Goal: Information Seeking & Learning: Find specific fact

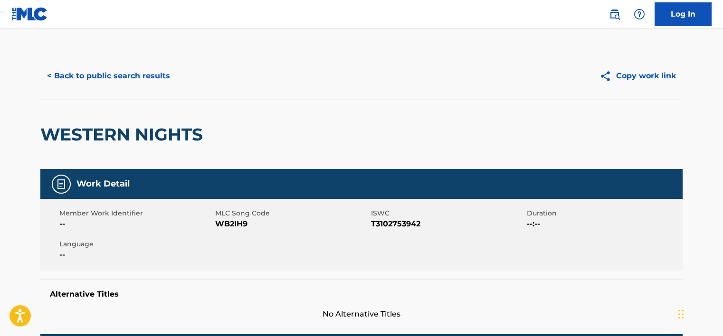
scroll to position [126, 0]
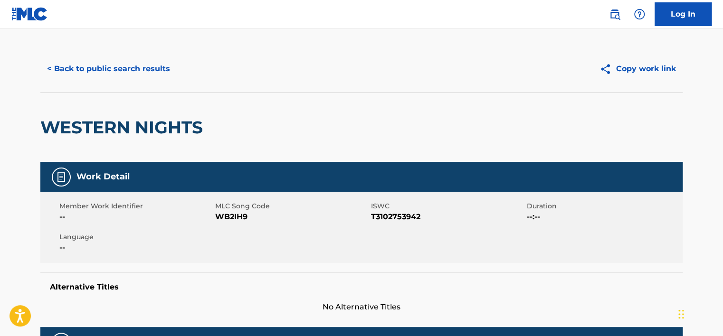
click at [154, 68] on button "< Back to public search results" at bounding box center [108, 69] width 136 height 24
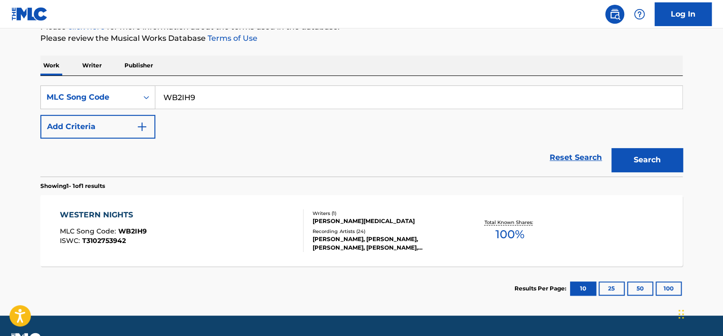
drag, startPoint x: 97, startPoint y: 66, endPoint x: 108, endPoint y: 76, distance: 14.8
click at [97, 66] on p "Writer" at bounding box center [91, 66] width 25 height 20
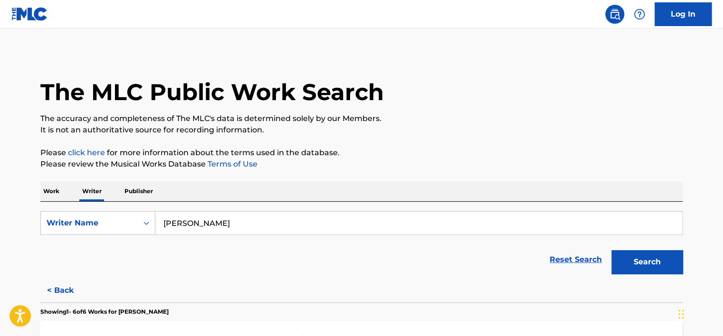
click at [219, 215] on input "KAN KOUAME" at bounding box center [418, 223] width 527 height 23
paste input "вера мусаелян"
click at [615, 258] on button "Search" at bounding box center [646, 262] width 71 height 24
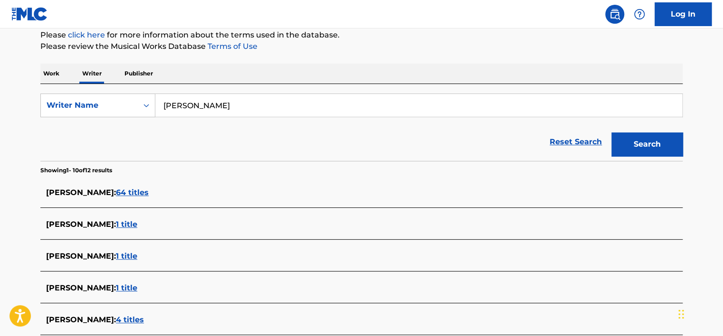
scroll to position [142, 0]
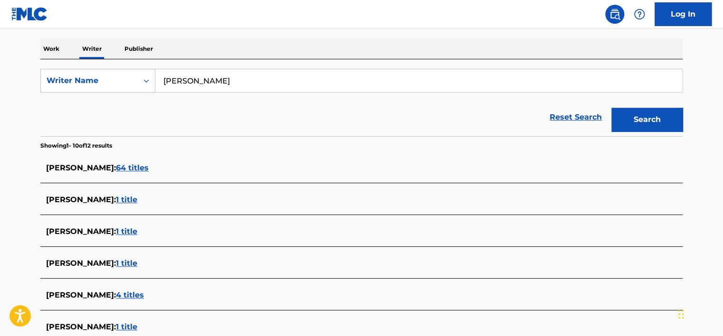
click at [138, 166] on span "64 titles" at bounding box center [132, 167] width 33 height 9
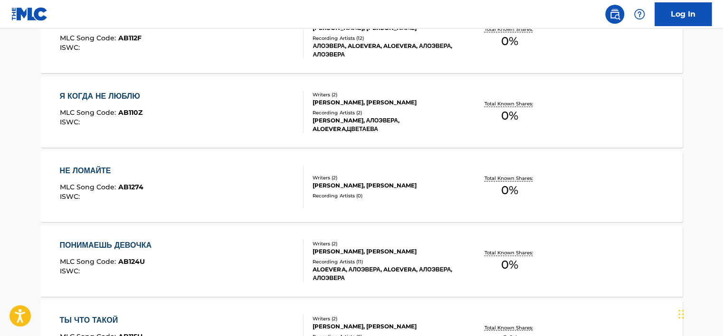
scroll to position [826, 0]
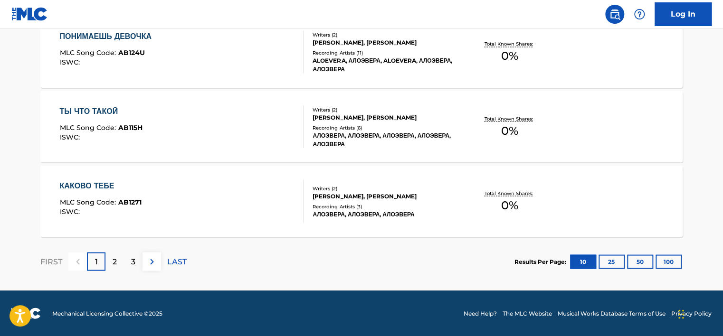
click at [131, 262] on p "3" at bounding box center [133, 261] width 4 height 11
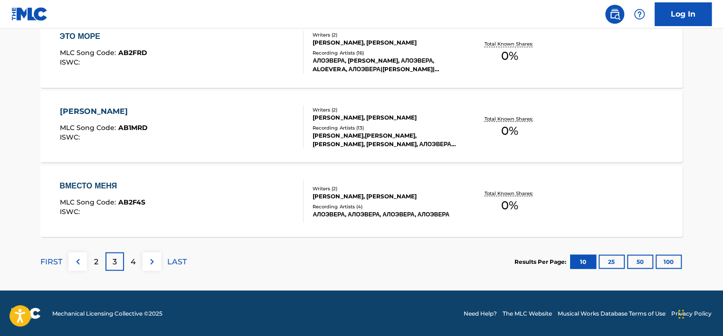
click at [56, 261] on p "FIRST" at bounding box center [51, 261] width 22 height 11
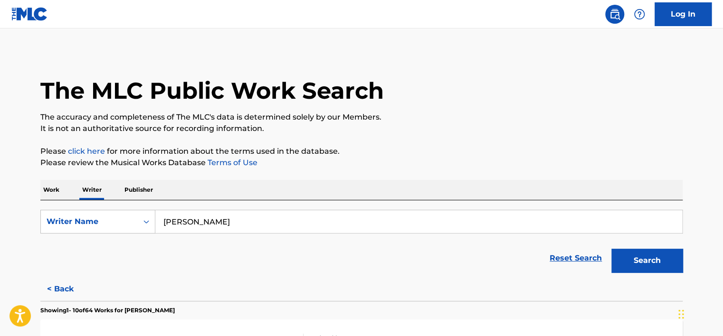
scroll to position [0, 0]
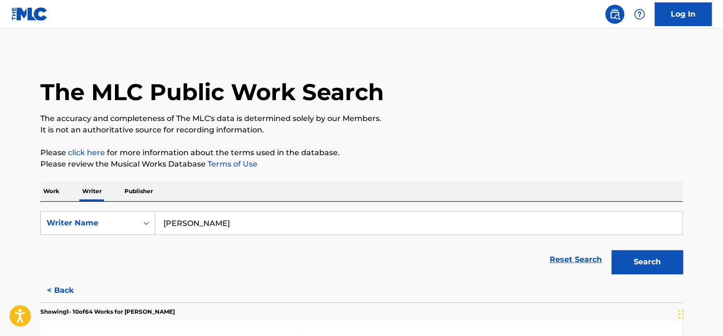
click at [203, 220] on input "вера мусаелян" at bounding box center [418, 223] width 527 height 23
paste input "лименко Артём"
click at [348, 224] on input "вера Клименко Артём" at bounding box center [418, 223] width 527 height 23
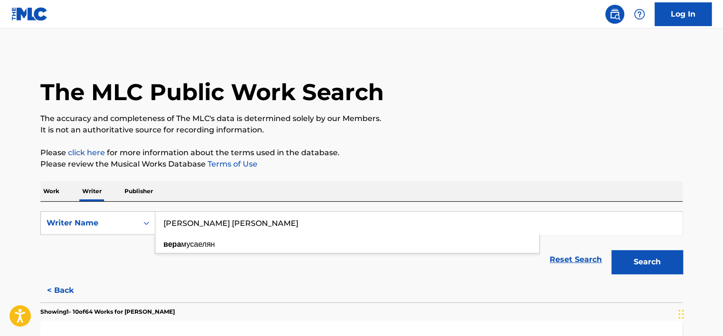
click at [348, 224] on input "вера Клименко Артём" at bounding box center [418, 223] width 527 height 23
paste input "Search Form"
type input "Клименко Артём"
click at [631, 258] on button "Search" at bounding box center [646, 262] width 71 height 24
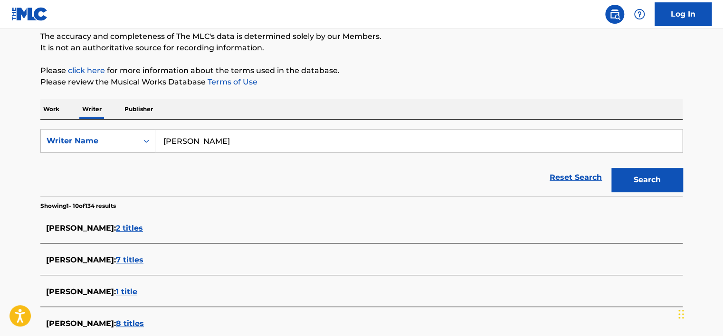
scroll to position [95, 0]
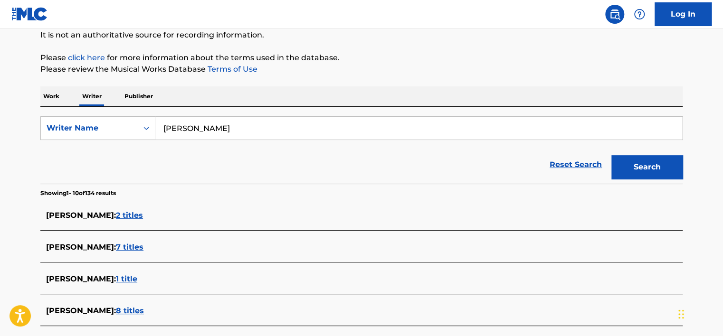
click at [139, 216] on span "2 titles" at bounding box center [129, 215] width 27 height 9
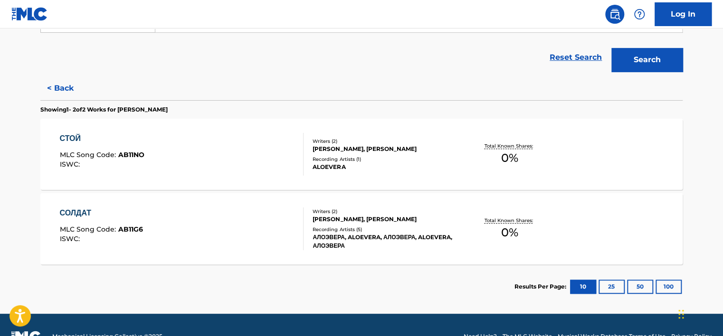
scroll to position [0, 0]
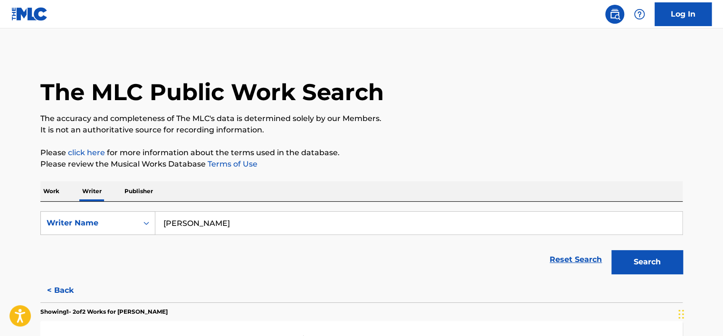
click at [50, 195] on p "Work" at bounding box center [51, 191] width 22 height 20
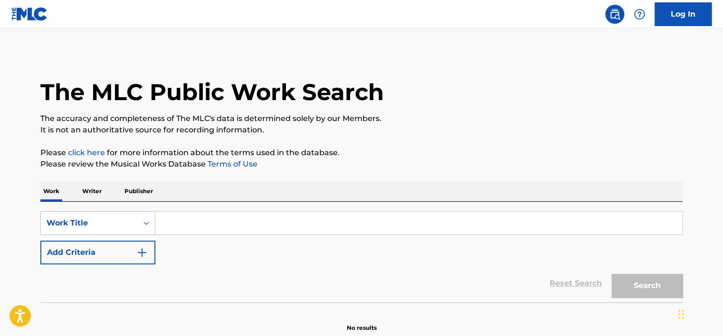
click at [173, 220] on input "Search Form" at bounding box center [418, 223] width 527 height 23
paste input "Verano en NY"
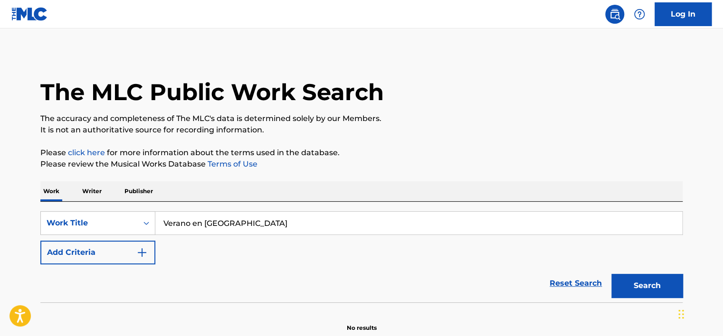
click at [655, 277] on button "Search" at bounding box center [646, 286] width 71 height 24
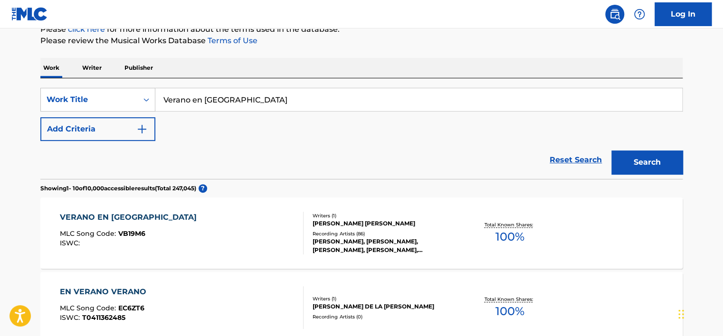
scroll to position [125, 0]
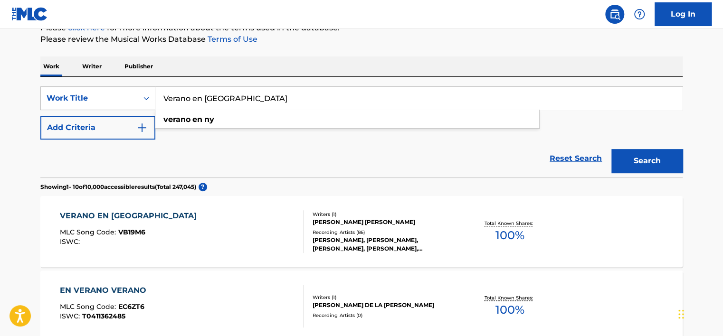
click at [173, 95] on input "Verano en NY" at bounding box center [418, 98] width 527 height 23
paste input "Alabora"
type input "Alabora"
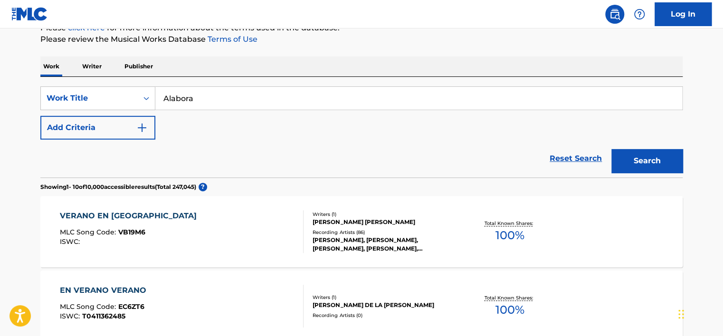
click at [628, 152] on button "Search" at bounding box center [646, 161] width 71 height 24
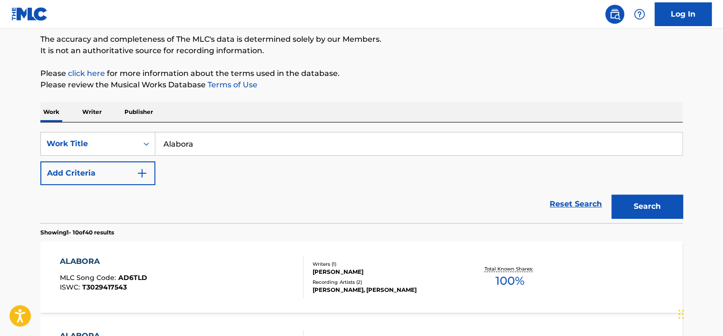
scroll to position [77, 0]
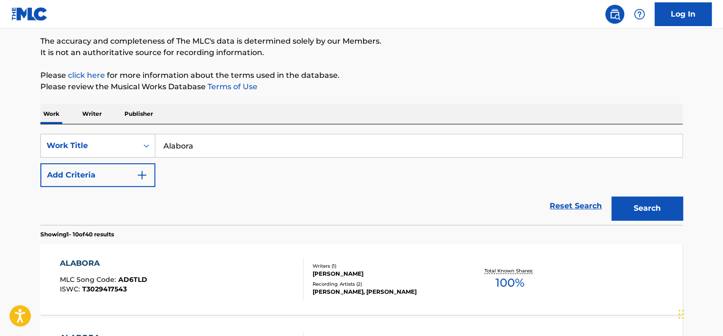
click at [154, 168] on button "Add Criteria" at bounding box center [97, 175] width 115 height 24
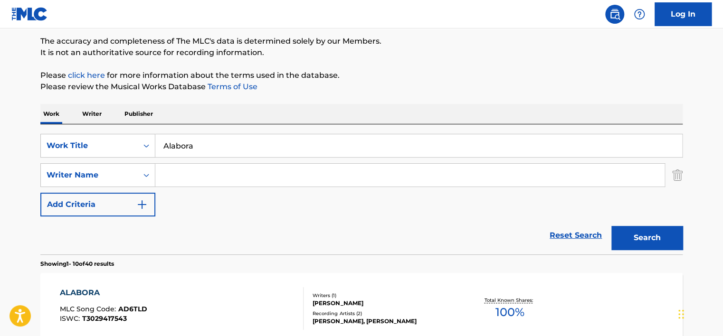
click at [203, 170] on input "Search Form" at bounding box center [409, 175] width 509 height 23
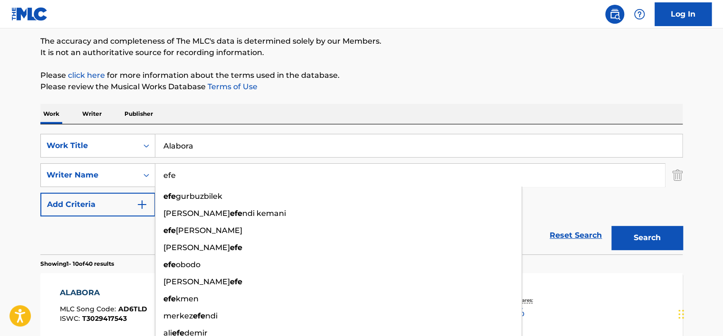
type input "efe"
click at [615, 234] on button "Search" at bounding box center [646, 238] width 71 height 24
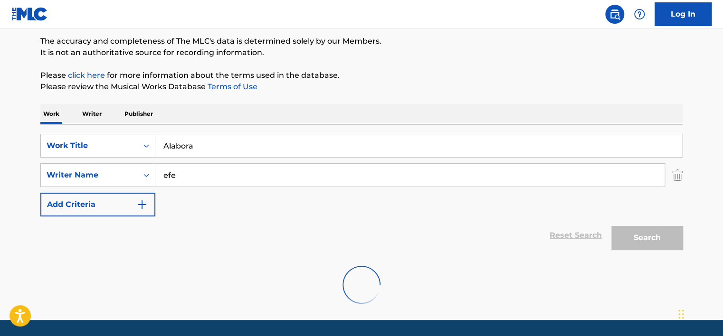
scroll to position [76, 0]
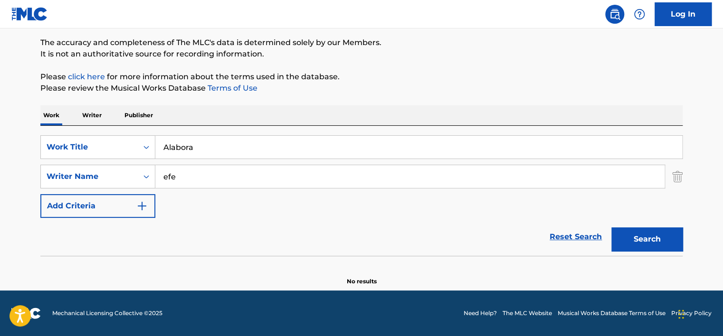
click at [201, 141] on input "Alabora" at bounding box center [418, 147] width 527 height 23
paste input "Ucurum"
type input "Ucurum"
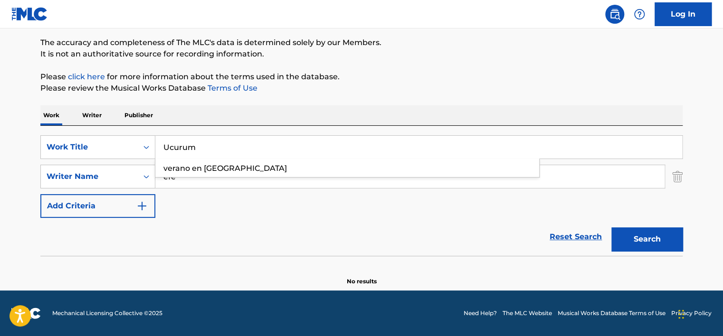
click at [192, 183] on input "efe" at bounding box center [409, 176] width 509 height 23
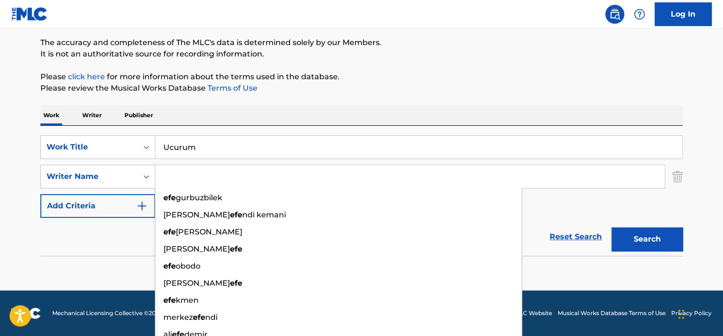
click at [611, 227] on button "Search" at bounding box center [646, 239] width 71 height 24
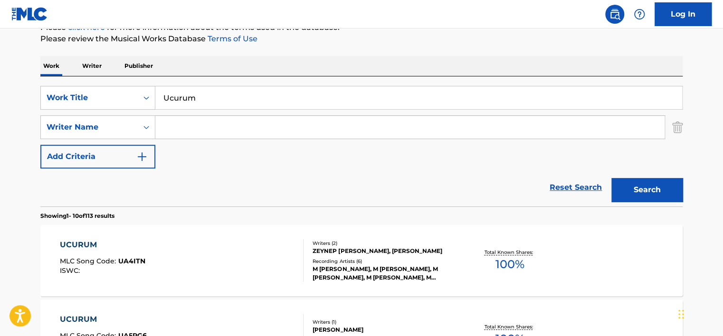
scroll to position [0, 0]
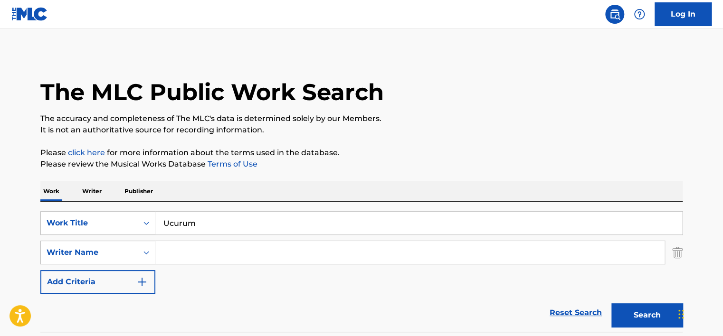
click at [186, 227] on input "Ucurum" at bounding box center [418, 223] width 527 height 23
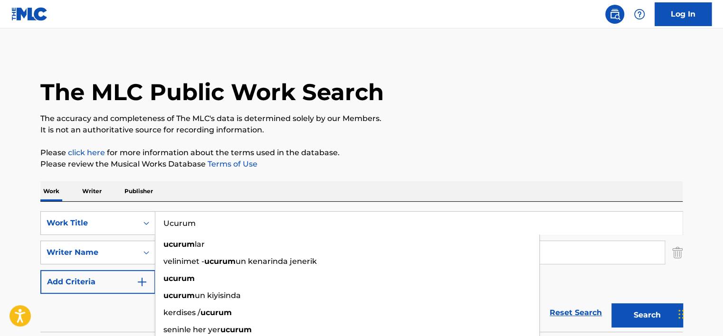
click at [92, 189] on p "Writer" at bounding box center [91, 191] width 25 height 20
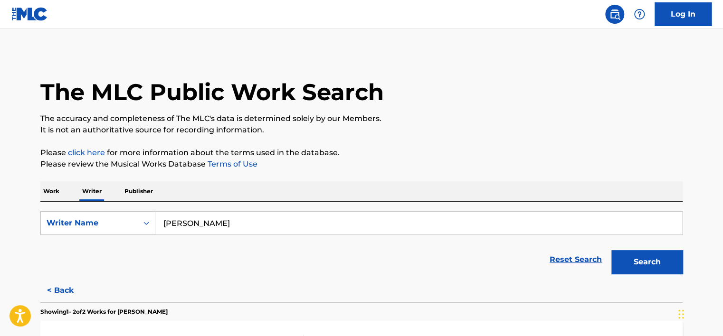
click at [184, 216] on input "Клименко Артём" at bounding box center [418, 223] width 527 height 23
paste input "Raphael Bredeche"
type input "Raphael Bredeche"
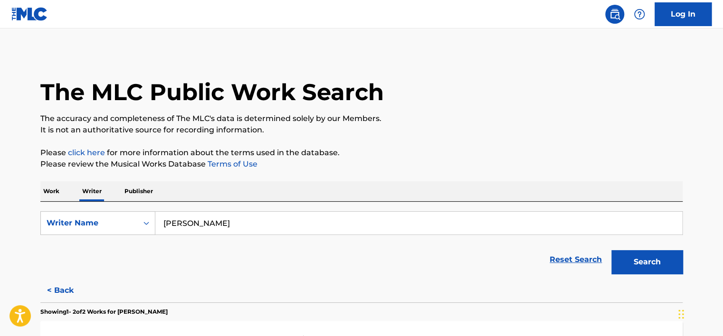
click at [629, 255] on button "Search" at bounding box center [646, 262] width 71 height 24
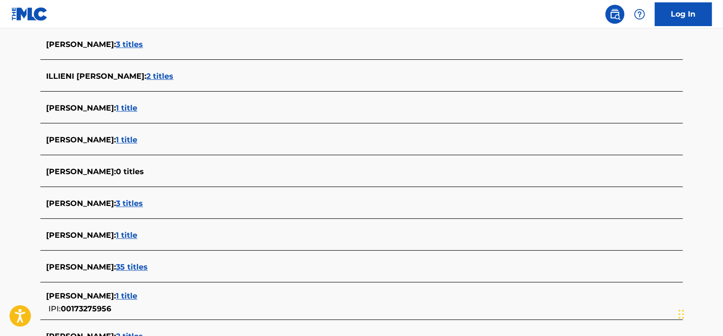
scroll to position [332, 0]
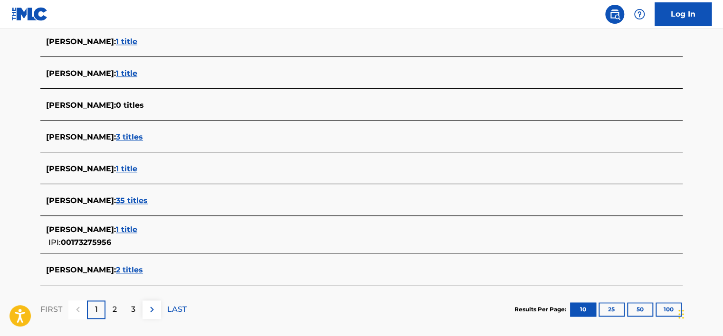
click at [143, 270] on span "2 titles" at bounding box center [129, 269] width 27 height 9
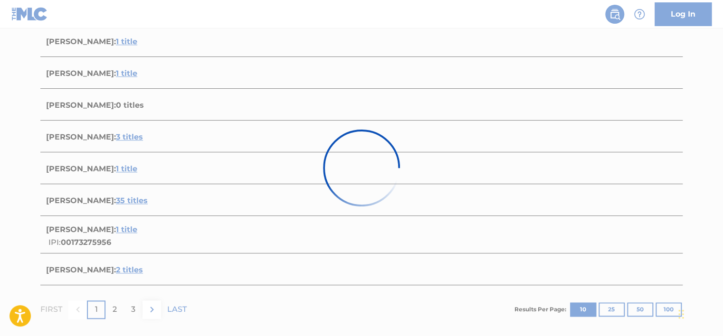
scroll to position [225, 0]
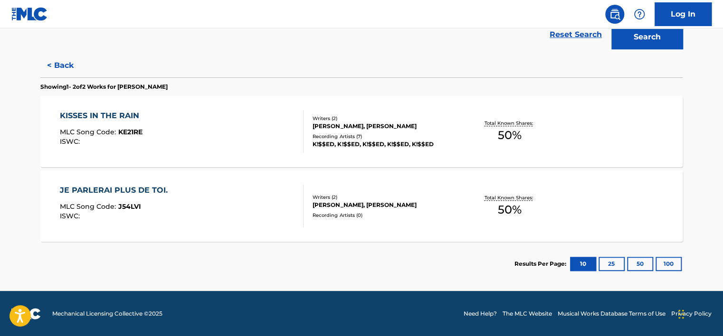
click at [222, 189] on div "JE PARLERAI PLUS DE TOI. MLC Song Code : J54LVI ISWC :" at bounding box center [182, 206] width 244 height 43
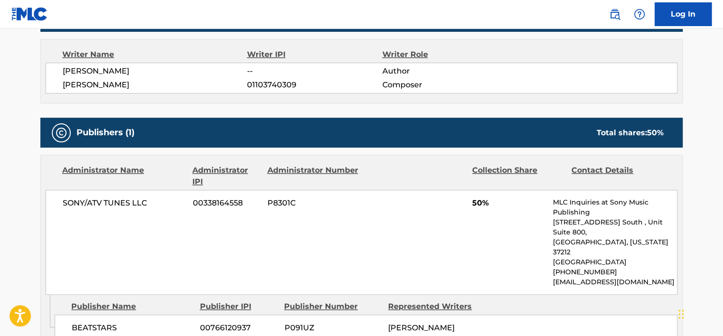
scroll to position [332, 0]
click at [133, 201] on span "SONY/ATV TUNES LLC" at bounding box center [124, 203] width 123 height 11
copy div "SONY/ATV TUNES LLC"
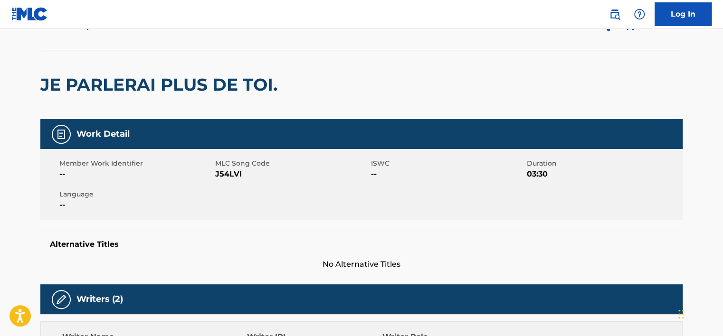
scroll to position [47, 0]
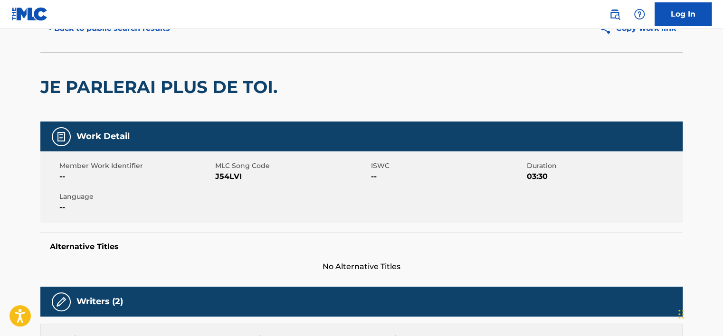
click at [222, 175] on span "J54LVI" at bounding box center [291, 176] width 153 height 11
copy span "J54LVI"
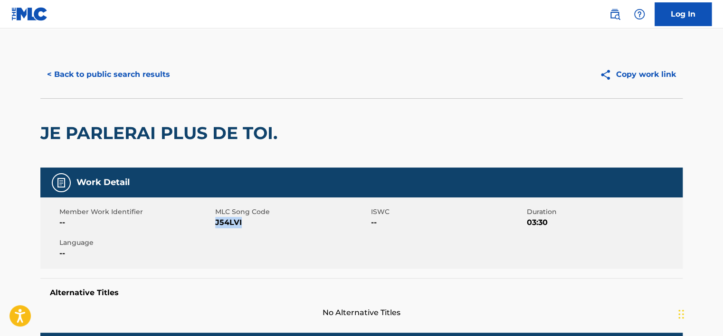
scroll to position [0, 0]
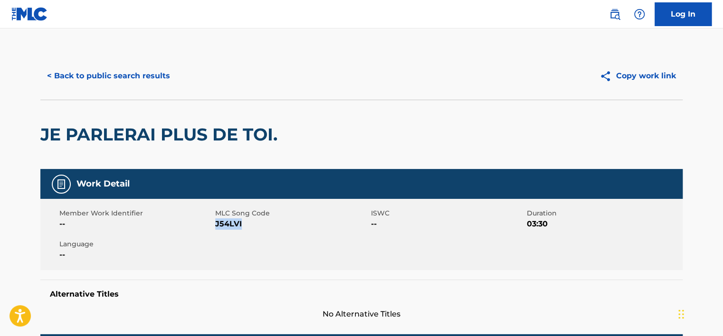
click at [122, 75] on button "< Back to public search results" at bounding box center [108, 76] width 136 height 24
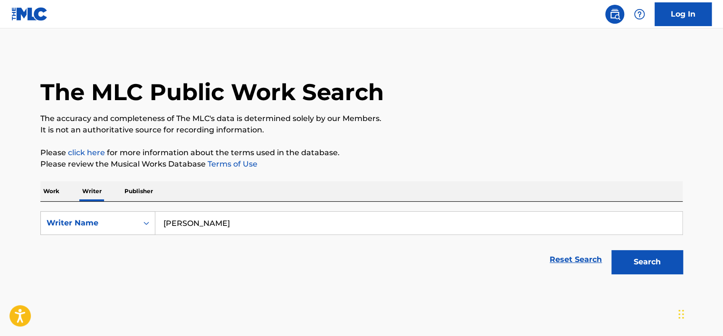
scroll to position [21, 0]
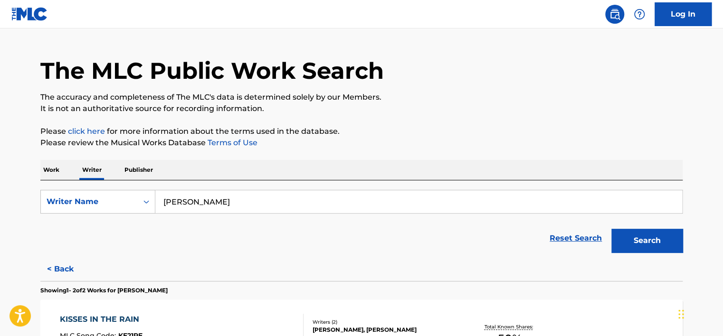
drag, startPoint x: 51, startPoint y: 168, endPoint x: 112, endPoint y: 200, distance: 68.8
click at [51, 167] on p "Work" at bounding box center [51, 170] width 22 height 20
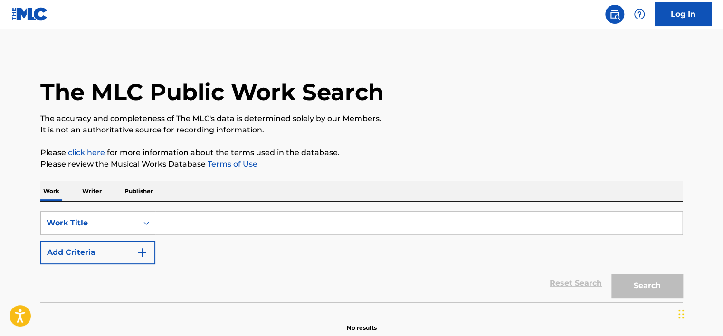
click at [187, 215] on input "Search Form" at bounding box center [418, 223] width 527 height 23
paste input "Habemus Papam"
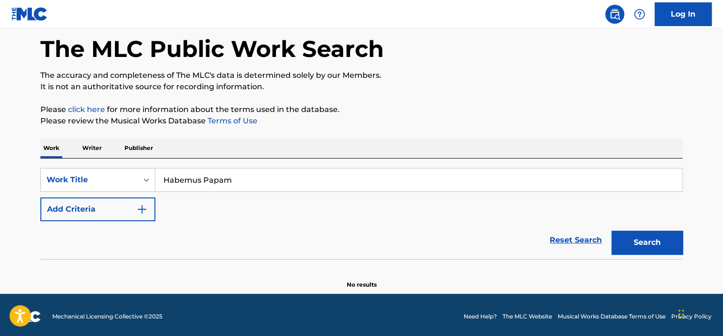
scroll to position [46, 0]
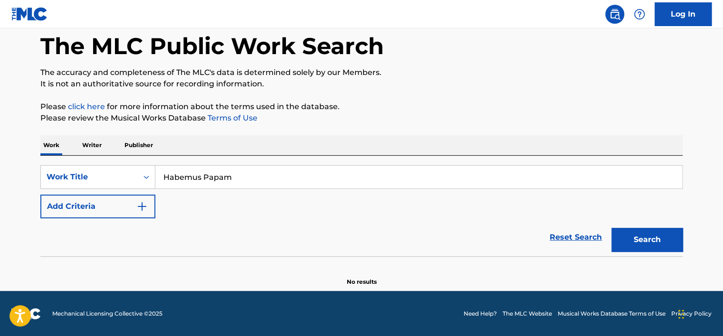
type input "Habemus Papam"
click at [627, 233] on button "Search" at bounding box center [646, 240] width 71 height 24
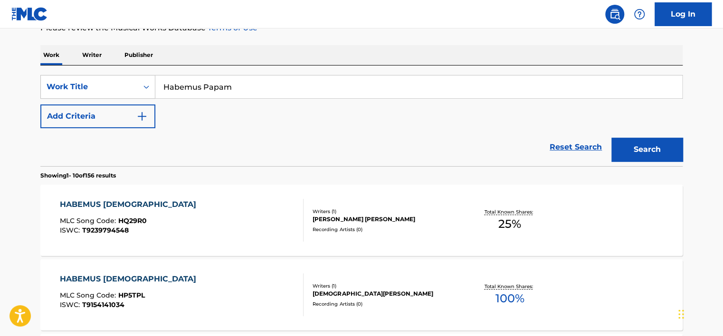
scroll to position [94, 0]
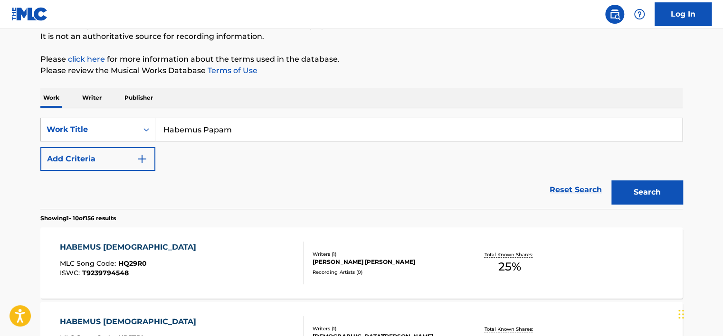
click at [146, 160] on img "Search Form" at bounding box center [141, 158] width 11 height 11
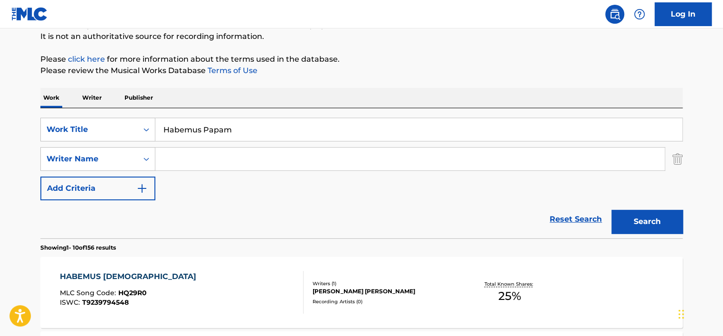
click at [195, 161] on input "Search Form" at bounding box center [409, 159] width 509 height 23
paste input "Ozan Yildirim"
drag, startPoint x: 183, startPoint y: 157, endPoint x: 307, endPoint y: 167, distance: 124.4
click at [307, 167] on input "Ozan Yildirim" at bounding box center [409, 159] width 509 height 23
type input "Ozan"
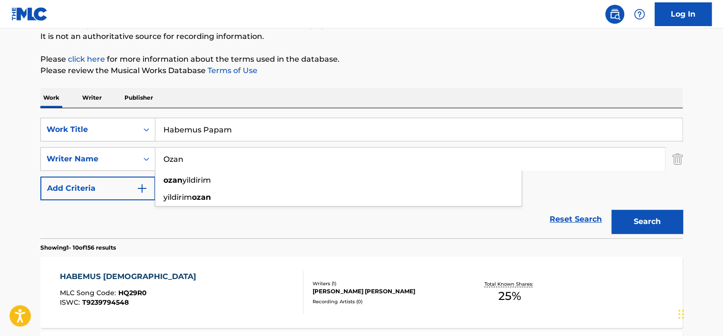
click at [611, 210] on button "Search" at bounding box center [646, 222] width 71 height 24
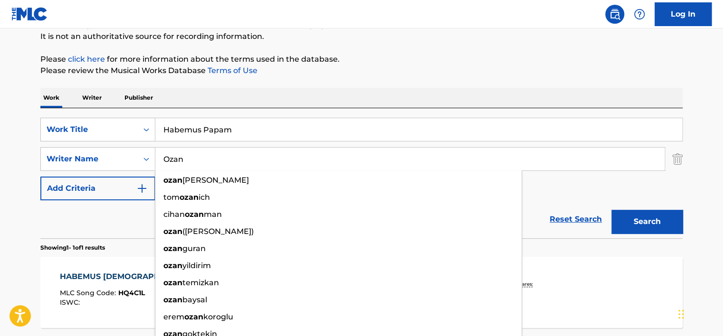
click at [329, 70] on p "Please review the Musical Works Database Terms of Use" at bounding box center [361, 70] width 642 height 11
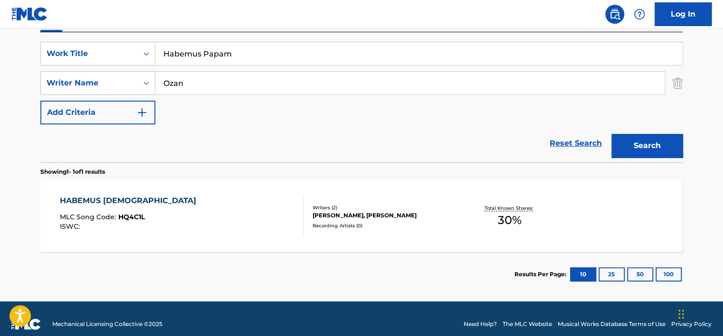
scroll to position [180, 0]
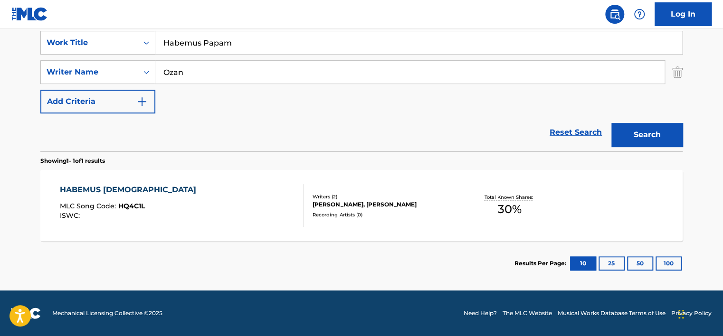
click at [187, 197] on div "HABEMUS PAPAM MLC Song Code : HQ4C1L ISWC :" at bounding box center [182, 205] width 244 height 43
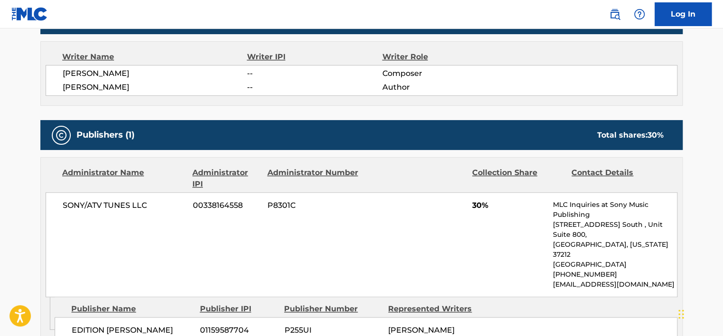
scroll to position [332, 0]
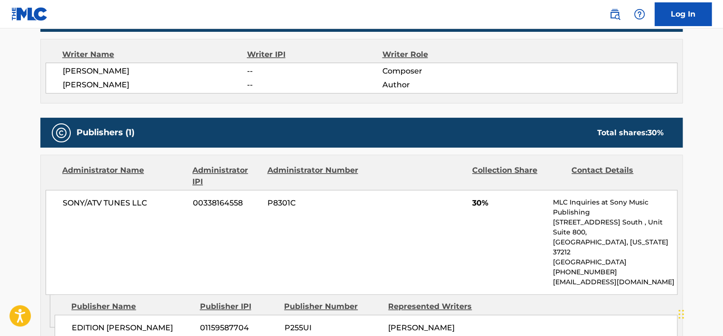
click at [136, 198] on span "SONY/ATV TUNES LLC" at bounding box center [124, 203] width 123 height 11
copy div "SONY/ATV TUNES LLC"
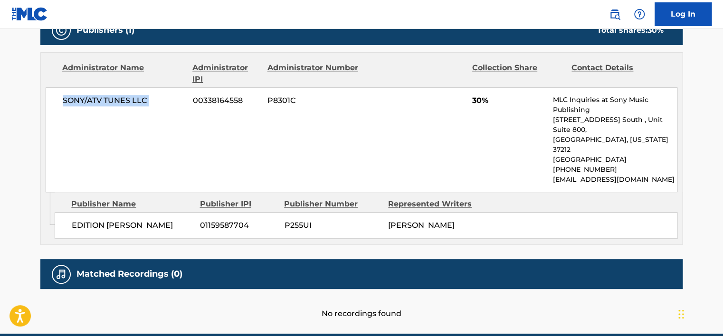
scroll to position [267, 0]
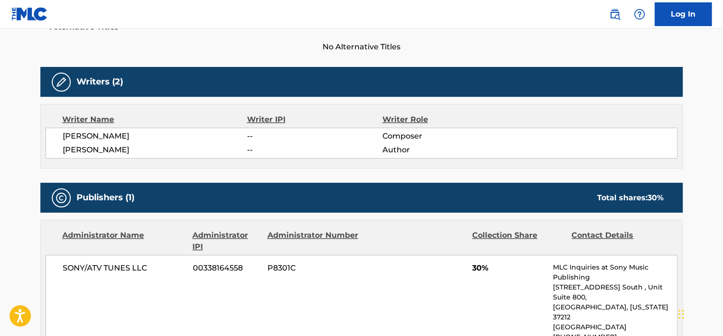
click at [95, 131] on span "OZAN YILDIRIM" at bounding box center [155, 136] width 184 height 11
copy div "OZAN YILDIRIM"
click at [125, 148] on span "MICHAEL SCHINDLER" at bounding box center [155, 149] width 184 height 11
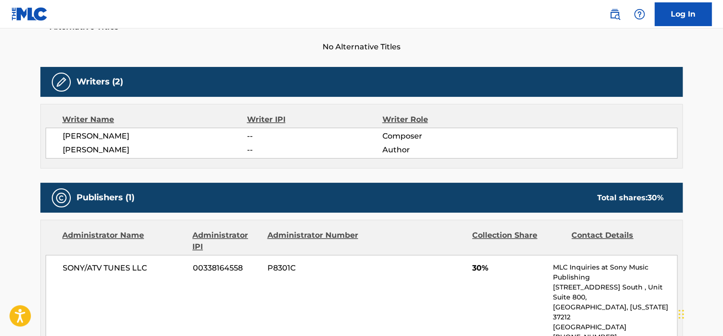
click at [125, 148] on span "MICHAEL SCHINDLER" at bounding box center [155, 149] width 184 height 11
copy div "MICHAEL SCHINDLER"
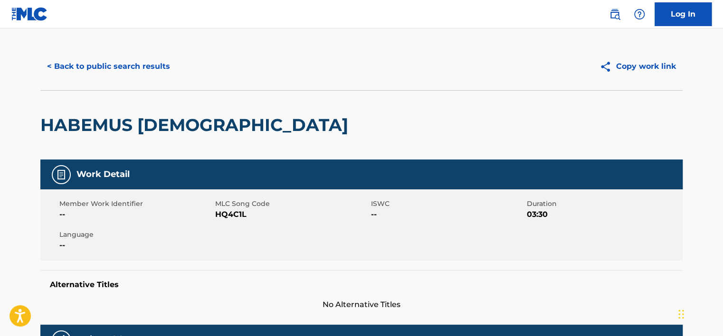
scroll to position [0, 0]
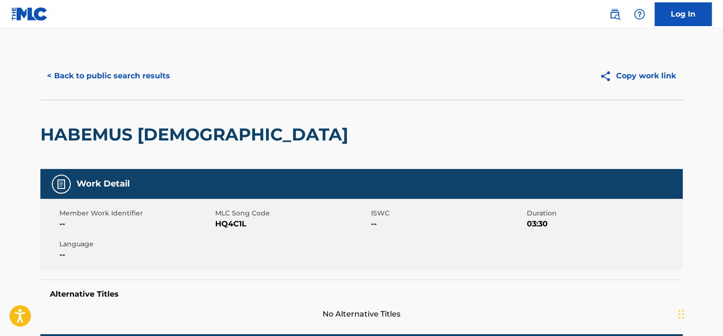
click at [221, 223] on span "HQ4C1L" at bounding box center [291, 223] width 153 height 11
copy span "HQ4C1L"
click at [121, 91] on div "< Back to public search results Copy work link" at bounding box center [361, 75] width 642 height 47
click at [122, 78] on button "< Back to public search results" at bounding box center [108, 76] width 136 height 24
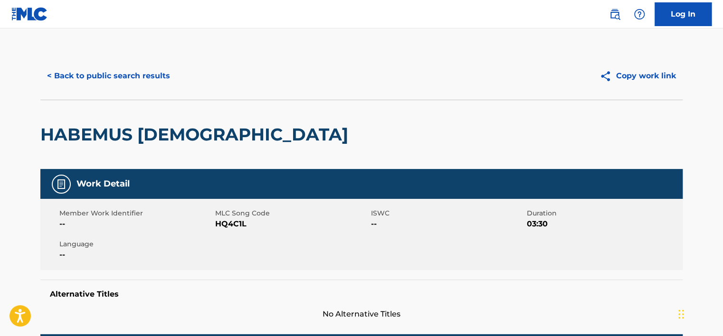
scroll to position [126, 0]
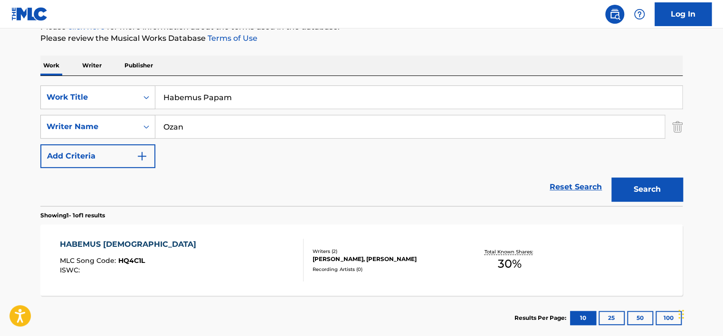
click at [189, 100] on input "Habemus Papam" at bounding box center [418, 97] width 527 height 23
paste input "White cat"
type input "White cat"
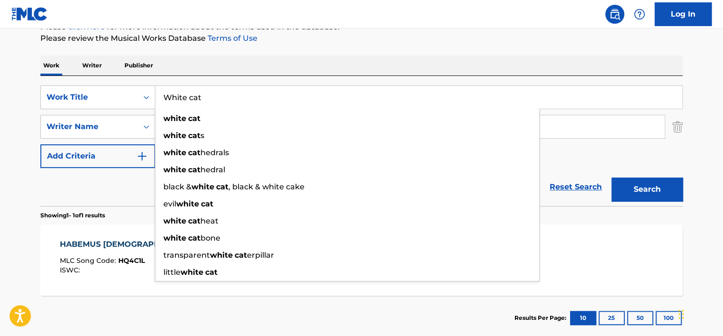
click at [184, 66] on div "Work Writer Publisher" at bounding box center [361, 66] width 642 height 20
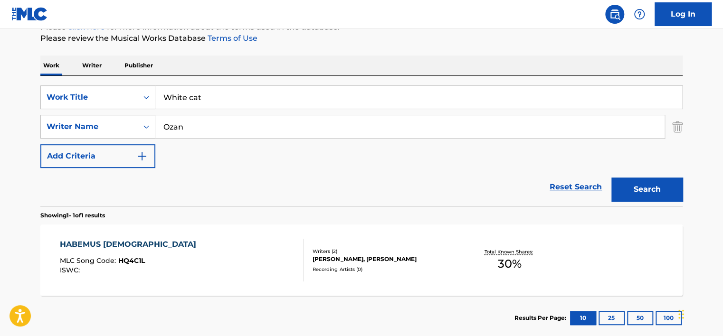
click at [190, 127] on input "Ozan" at bounding box center [409, 126] width 509 height 23
paste input "Park"
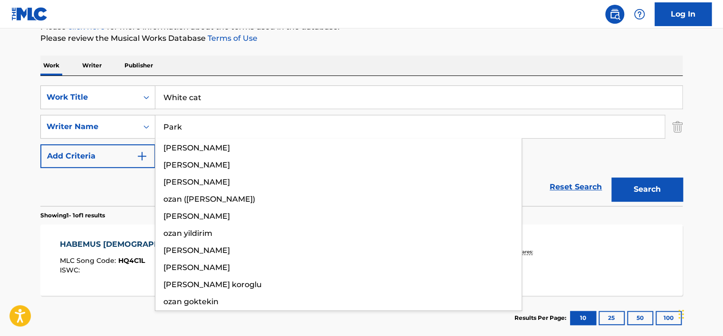
type input "Park"
click at [638, 184] on button "Search" at bounding box center [646, 190] width 71 height 24
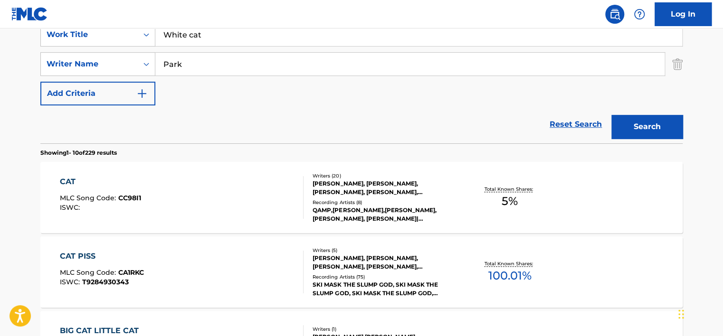
scroll to position [173, 0]
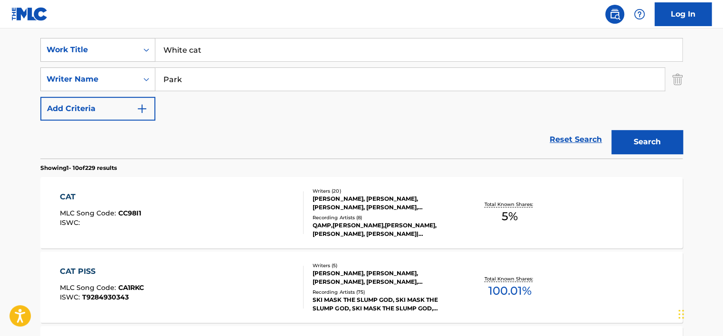
click at [173, 47] on input "White cat" at bounding box center [418, 49] width 527 height 23
paste input "BOSS IN THE BUILDING"
type input "BOSS IN THE BUILDING"
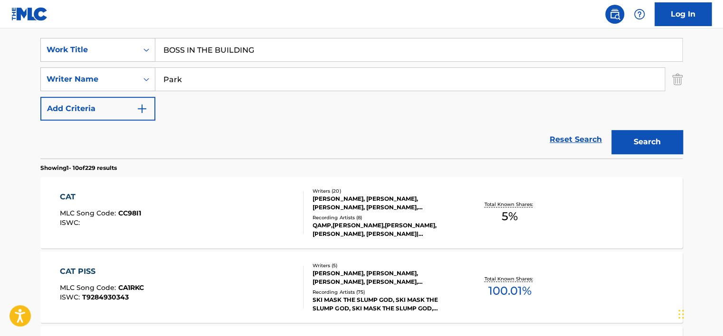
click at [227, 80] on input "Park" at bounding box center [409, 79] width 509 height 23
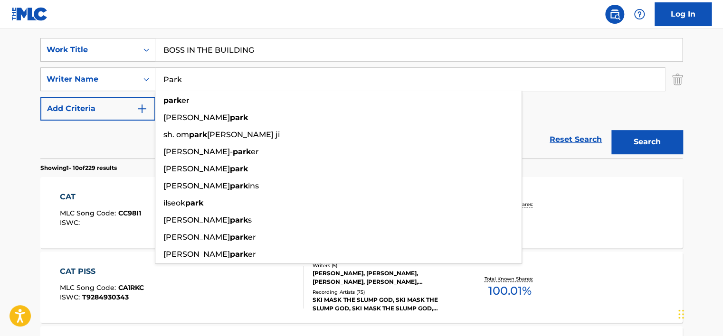
click at [227, 80] on input "Park" at bounding box center [409, 79] width 509 height 23
click at [611, 130] on button "Search" at bounding box center [646, 142] width 71 height 24
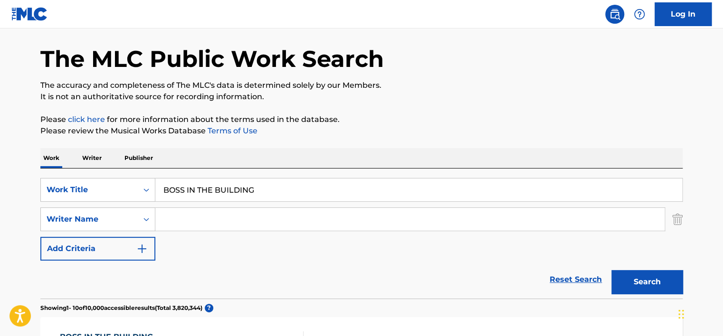
scroll to position [31, 0]
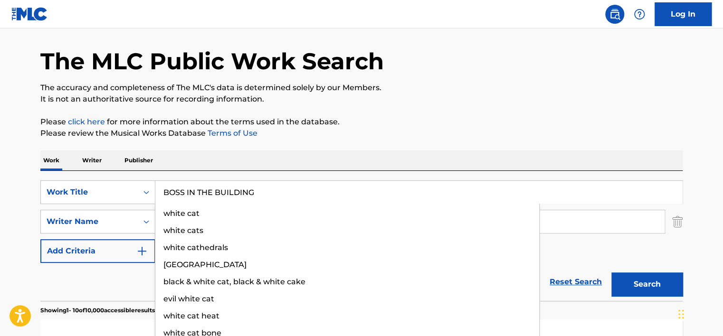
click at [205, 201] on input "BOSS IN THE BUILDING" at bounding box center [418, 192] width 527 height 23
paste input "PIZZA SALAMI"
type input "PIZZA SALAMI"
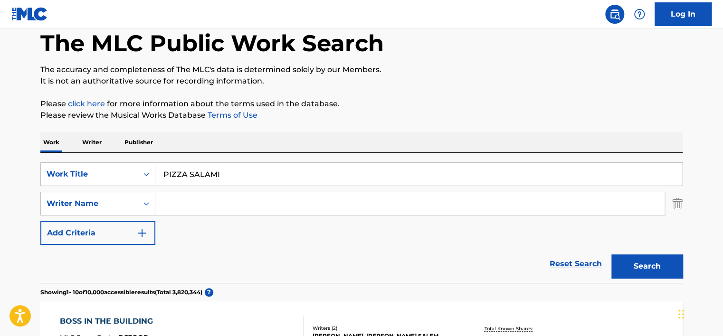
scroll to position [78, 0]
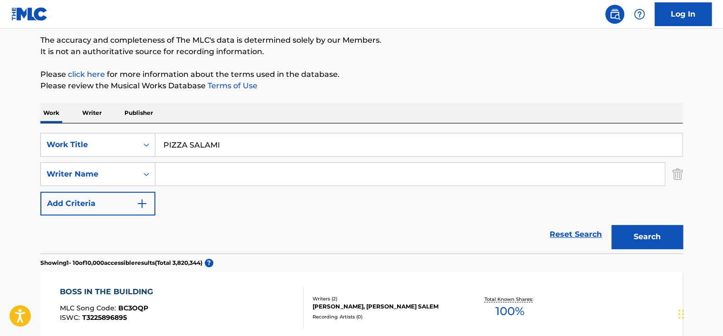
click at [679, 229] on button "Search" at bounding box center [646, 237] width 71 height 24
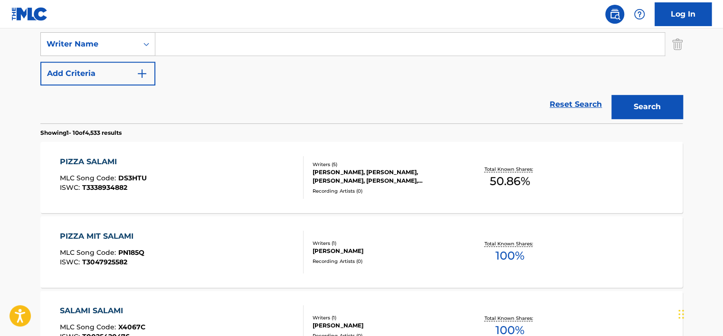
scroll to position [221, 0]
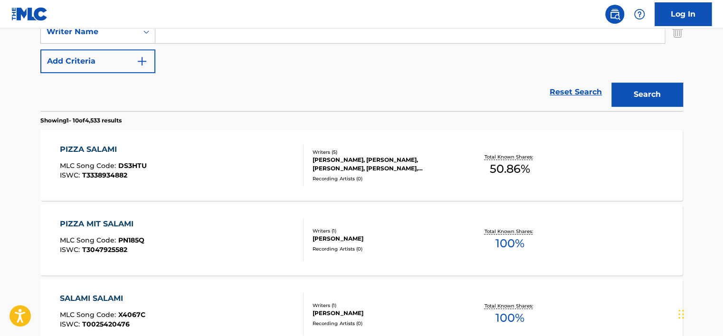
click at [225, 145] on div "PIZZA SALAMI MLC Song Code : DS3HTU ISWC : T3338934882" at bounding box center [182, 165] width 244 height 43
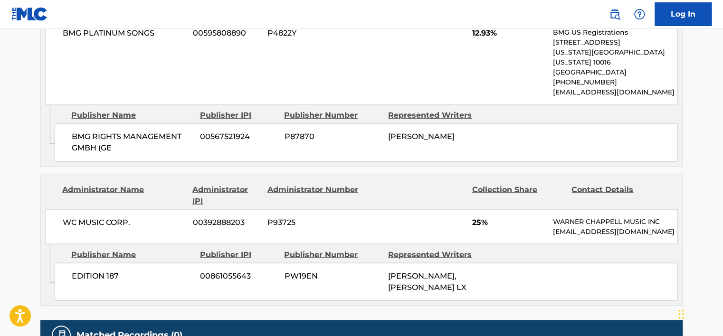
scroll to position [760, 0]
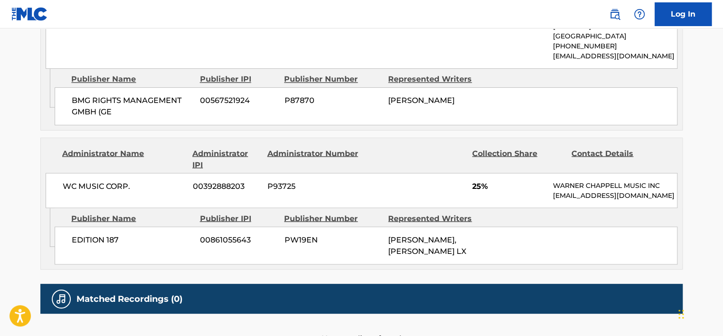
click at [107, 180] on span "WC MUSIC CORP." at bounding box center [124, 185] width 123 height 11
copy div "WC MUSIC CORP."
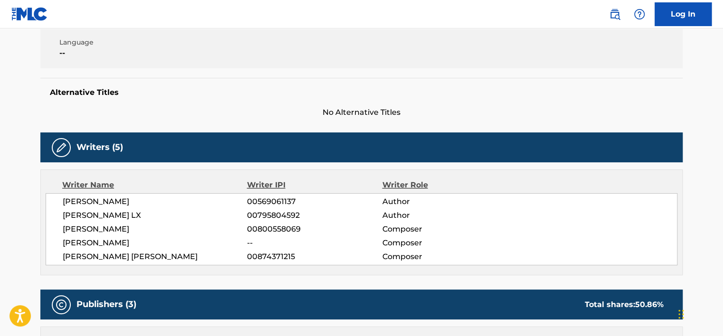
scroll to position [0, 0]
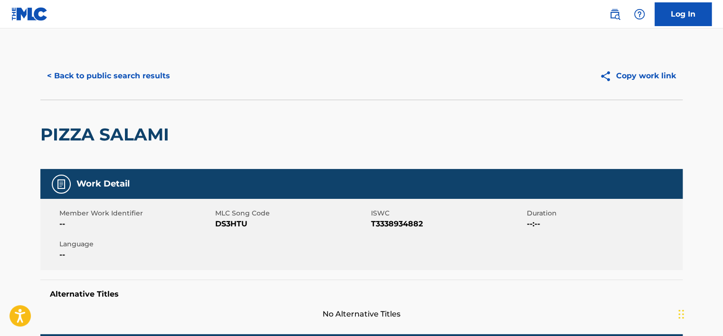
click at [231, 226] on span "DS3HTU" at bounding box center [291, 223] width 153 height 11
copy span "DS3HTU"
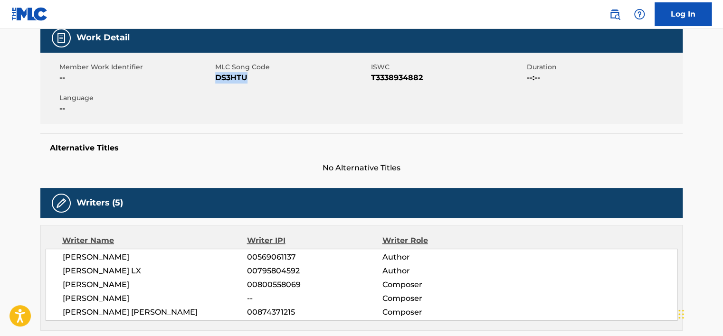
scroll to position [142, 0]
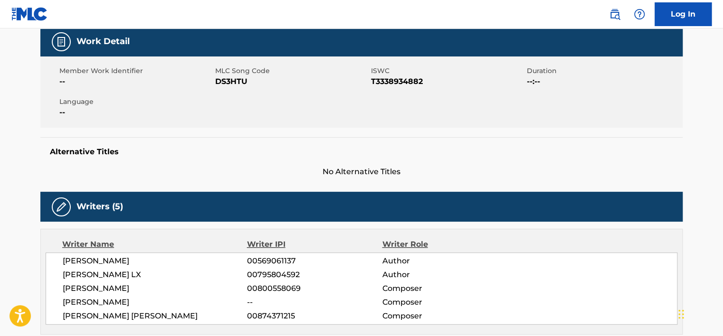
click at [380, 87] on div "Member Work Identifier -- MLC Song Code DS3HTU ISWC T3338934882 Duration --:-- …" at bounding box center [361, 92] width 642 height 71
copy span "T3338934882"
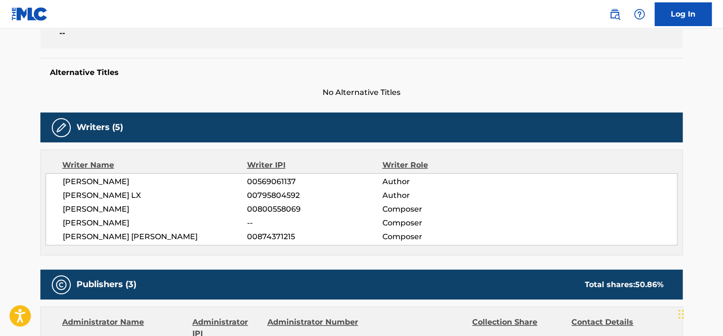
scroll to position [237, 0]
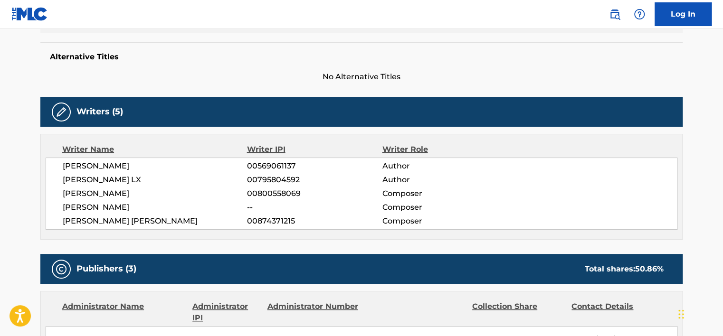
click at [129, 170] on span "JOHN-LORENZ MOSER" at bounding box center [155, 166] width 184 height 11
copy div "JOHN-LORENZ MOSER"
click at [270, 165] on span "00569061137" at bounding box center [314, 166] width 135 height 11
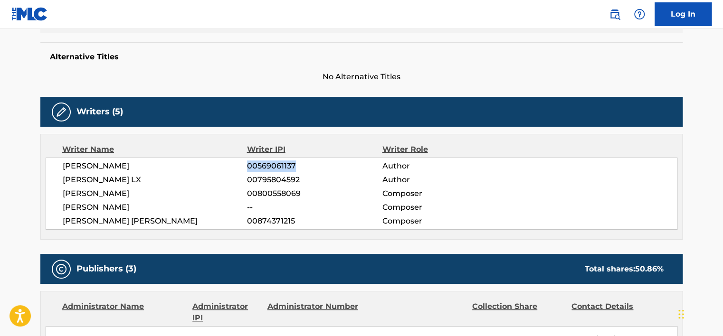
click at [270, 165] on span "00569061137" at bounding box center [314, 166] width 135 height 11
click at [131, 181] on span "ALEXANDER GABRIEL LX" at bounding box center [155, 179] width 184 height 11
click at [268, 184] on span "00795804592" at bounding box center [314, 179] width 135 height 11
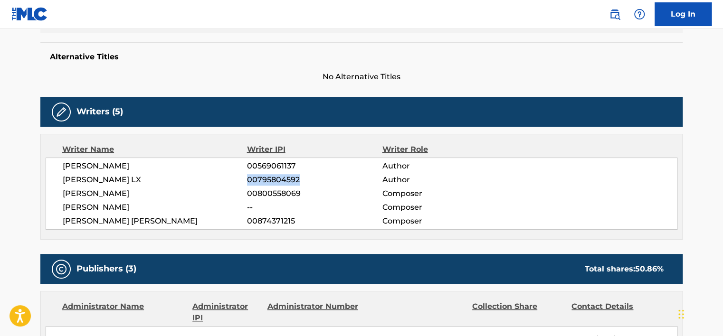
click at [268, 184] on span "00795804592" at bounding box center [314, 179] width 135 height 11
click at [99, 198] on span "TIM SCHOLZ" at bounding box center [155, 193] width 184 height 11
click at [131, 205] on span "DAVID OLFERMANN" at bounding box center [155, 207] width 184 height 11
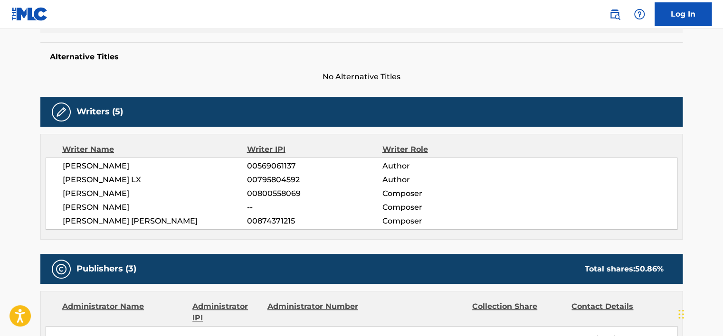
click at [131, 205] on span "DAVID OLFERMANN" at bounding box center [155, 207] width 184 height 11
click at [257, 197] on span "00800558069" at bounding box center [314, 193] width 135 height 11
click at [148, 218] on span "ALEX GREGORY MULLARKEY" at bounding box center [155, 221] width 184 height 11
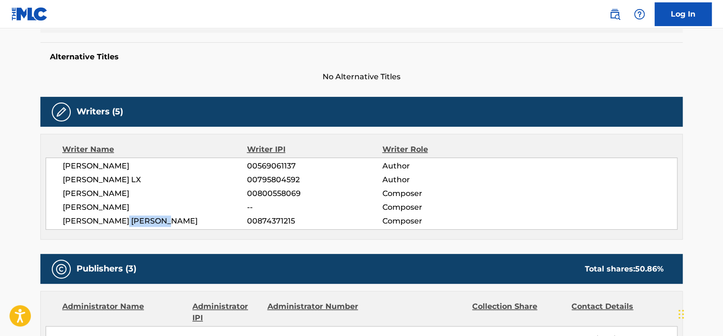
click at [148, 218] on span "ALEX GREGORY MULLARKEY" at bounding box center [155, 221] width 184 height 11
click at [260, 215] on div "JOHN-LORENZ MOSER 00569061137 Author ALEXANDER GABRIEL LX 00795804592 Author TI…" at bounding box center [362, 194] width 632 height 72
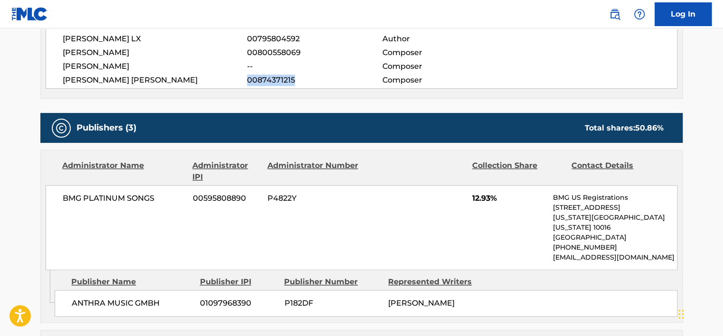
scroll to position [380, 0]
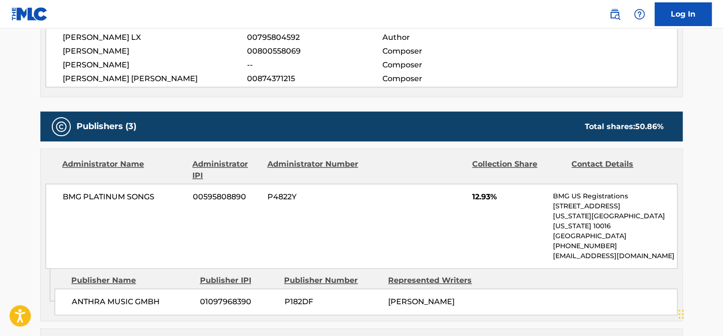
click at [118, 184] on div "BMG PLATINUM SONGS 00595808890 P4822Y 12.93% BMG US Registrations 1 Park Ave, N…" at bounding box center [362, 226] width 632 height 85
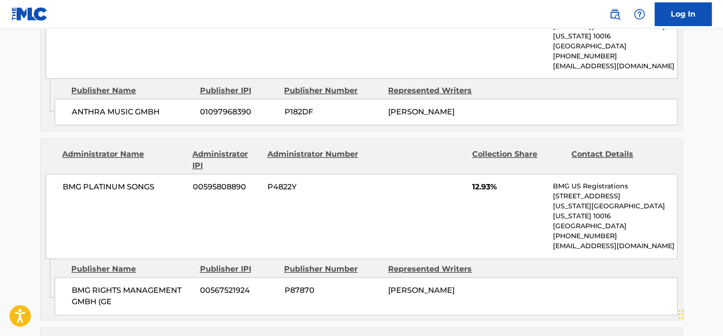
scroll to position [617, 0]
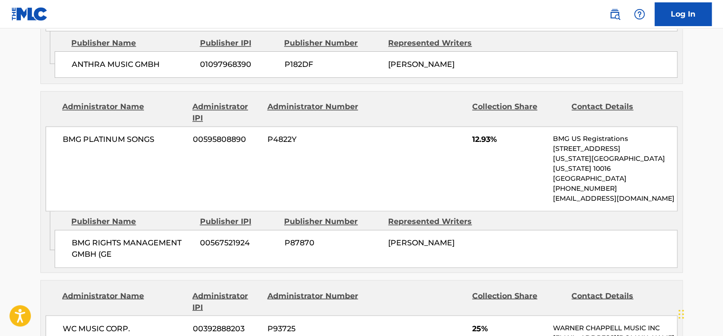
click at [99, 323] on span "WC MUSIC CORP." at bounding box center [124, 328] width 123 height 11
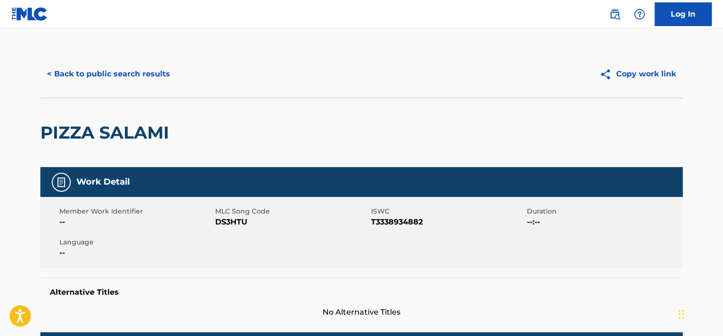
scroll to position [0, 0]
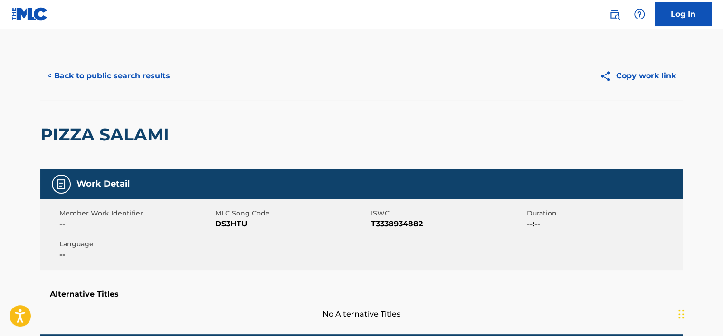
click at [122, 82] on button "< Back to public search results" at bounding box center [108, 76] width 136 height 24
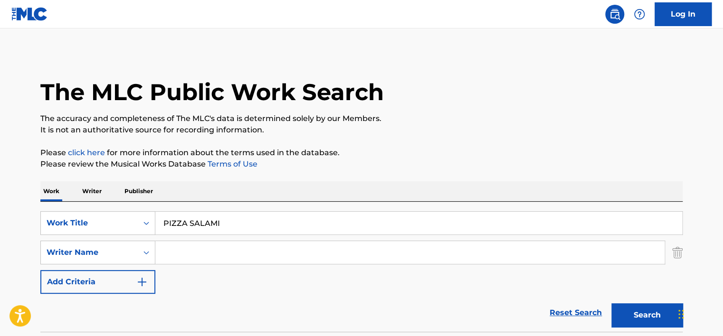
click at [207, 215] on input "PIZZA SALAMI" at bounding box center [418, 223] width 527 height 23
paste input "Laponie"
type input "Laponie"
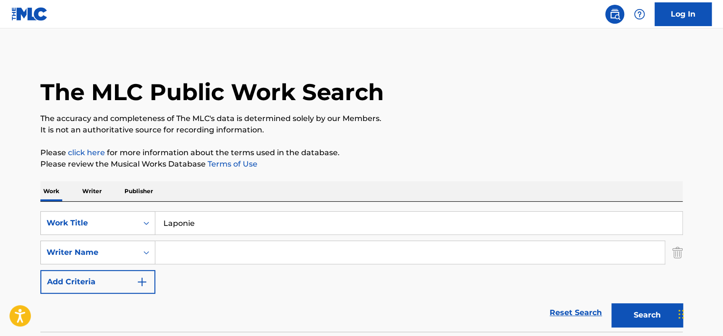
click at [357, 167] on p "Please review the Musical Works Database Terms of Use" at bounding box center [361, 164] width 642 height 11
click at [634, 311] on button "Search" at bounding box center [646, 315] width 71 height 24
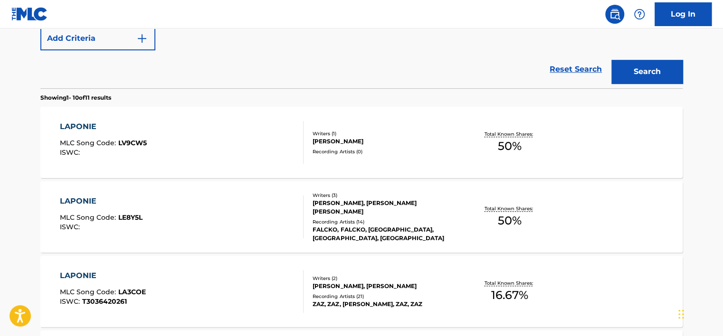
scroll to position [47, 0]
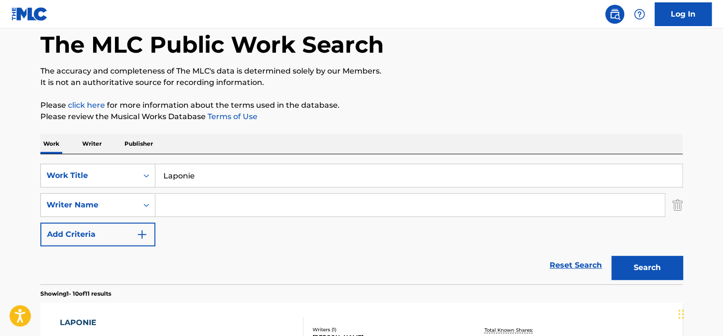
click at [211, 203] on input "Search Form" at bounding box center [409, 205] width 509 height 23
paste input "Wladimir Pariente"
type input "Wladimir Pariente"
click at [211, 171] on input "Laponie" at bounding box center [418, 175] width 527 height 23
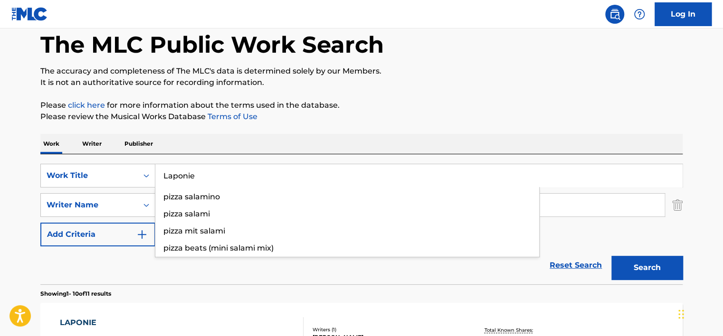
click at [211, 171] on input "Laponie" at bounding box center [418, 175] width 527 height 23
click at [623, 270] on button "Search" at bounding box center [646, 268] width 71 height 24
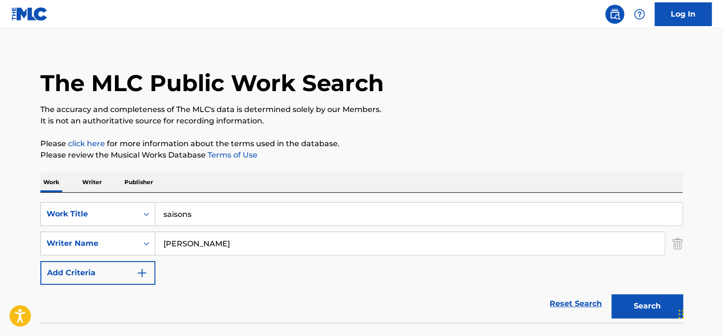
scroll to position [0, 0]
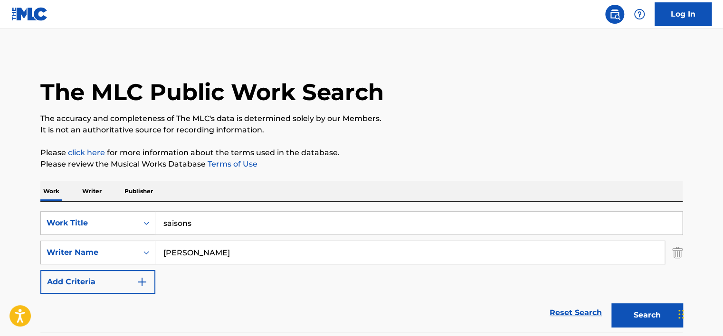
click at [206, 224] on input "saisons" at bounding box center [418, 223] width 527 height 23
paste input "Unse Jaake Kehdo"
type input "Unse Jaake Kehdo"
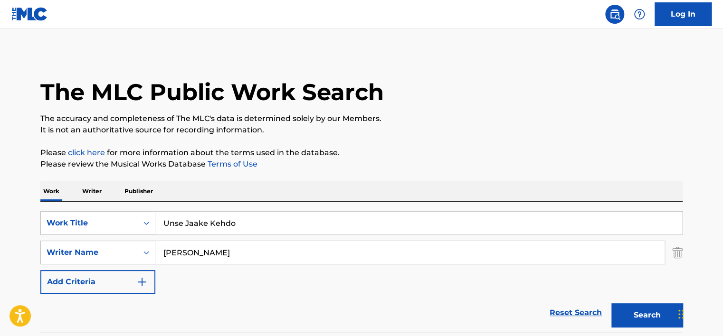
click at [276, 194] on div "Work Writer Publisher" at bounding box center [361, 191] width 642 height 20
click at [254, 244] on input "Wladimir Pariente" at bounding box center [409, 252] width 509 height 23
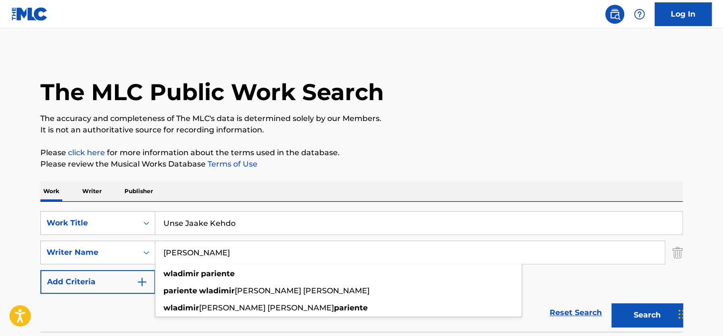
click at [254, 244] on input "Wladimir Pariente" at bounding box center [409, 252] width 509 height 23
click at [254, 244] on input "Search Form" at bounding box center [409, 252] width 509 height 23
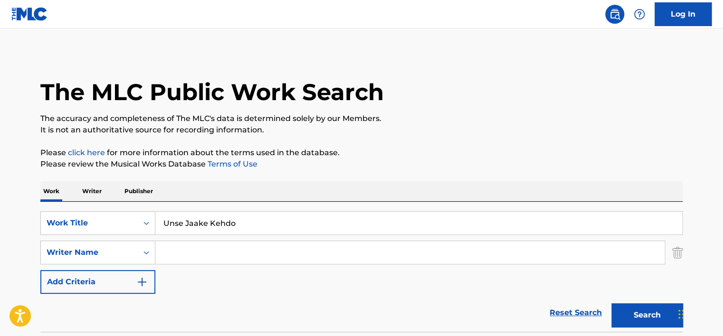
click at [611, 303] on button "Search" at bounding box center [646, 315] width 71 height 24
click at [179, 229] on input "Unse Jaake Kehdo" at bounding box center [418, 223] width 527 height 23
paste input "Ici C’est Paris"
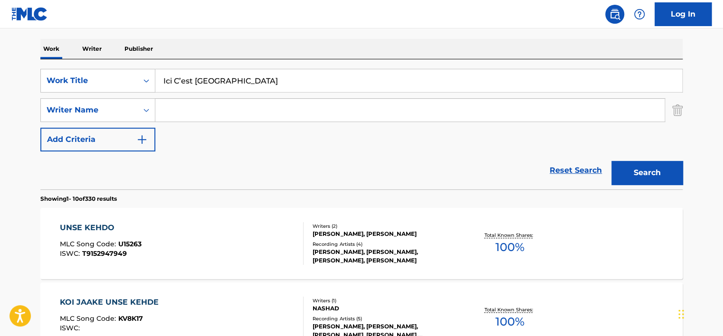
click at [638, 181] on button "Search" at bounding box center [646, 173] width 71 height 24
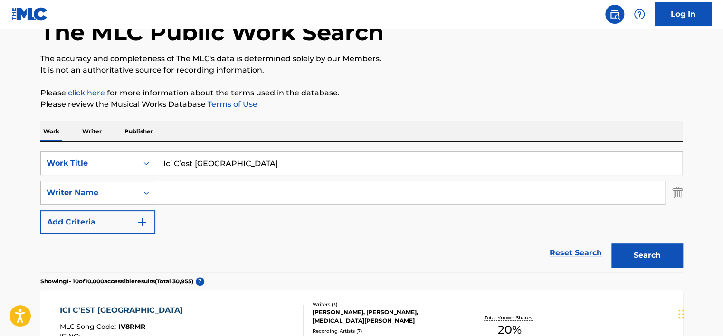
scroll to position [47, 0]
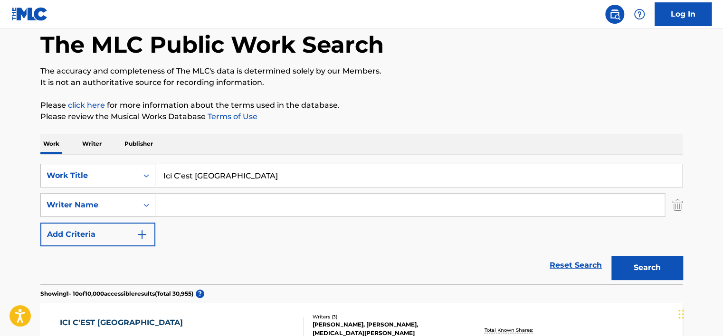
click at [237, 173] on input "Ici C’est Paris" at bounding box center [418, 175] width 527 height 23
drag, startPoint x: 237, startPoint y: 173, endPoint x: 434, endPoint y: 119, distance: 204.3
click at [238, 173] on input "Ici C’est Paris" at bounding box center [418, 175] width 527 height 23
paste input "SIX:THIRTY"
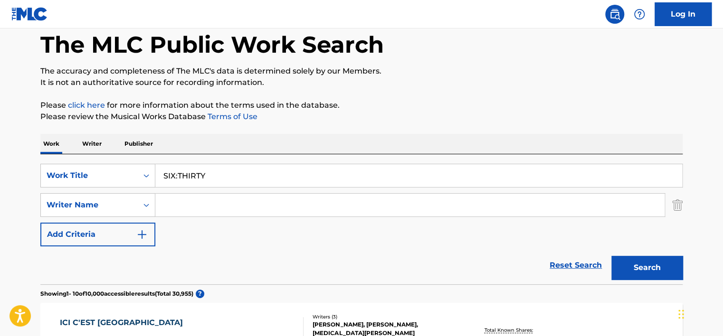
type input "SIX:THIRTY"
click at [434, 119] on p "Please review the Musical Works Database Terms of Use" at bounding box center [361, 116] width 642 height 11
click at [641, 265] on button "Search" at bounding box center [646, 268] width 71 height 24
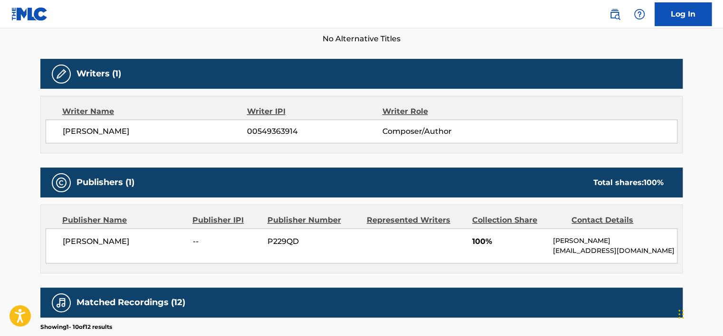
scroll to position [285, 0]
